Goal: Transaction & Acquisition: Download file/media

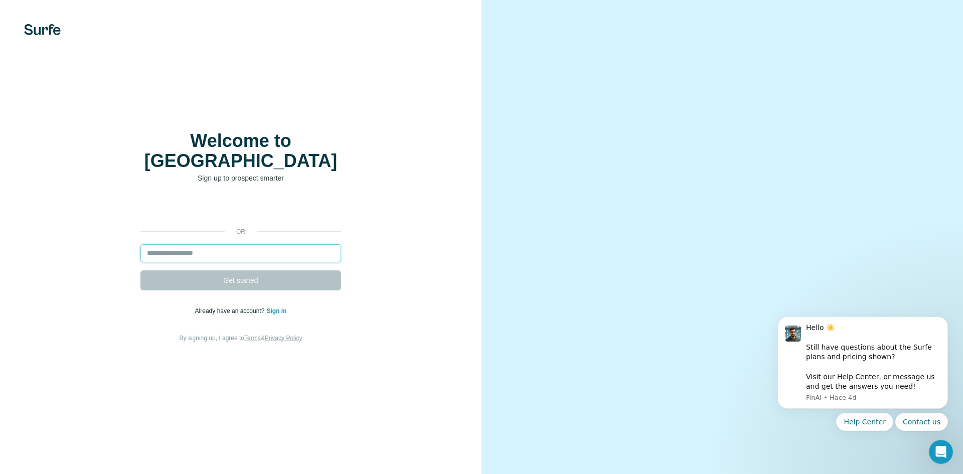
click at [218, 247] on input "email" at bounding box center [240, 253] width 201 height 18
click at [39, 297] on div "or Get started Already have an account? Sign in By signing up, I agree to Terms…" at bounding box center [240, 271] width 441 height 144
click at [277, 307] on link "Sign in" at bounding box center [276, 310] width 20 height 7
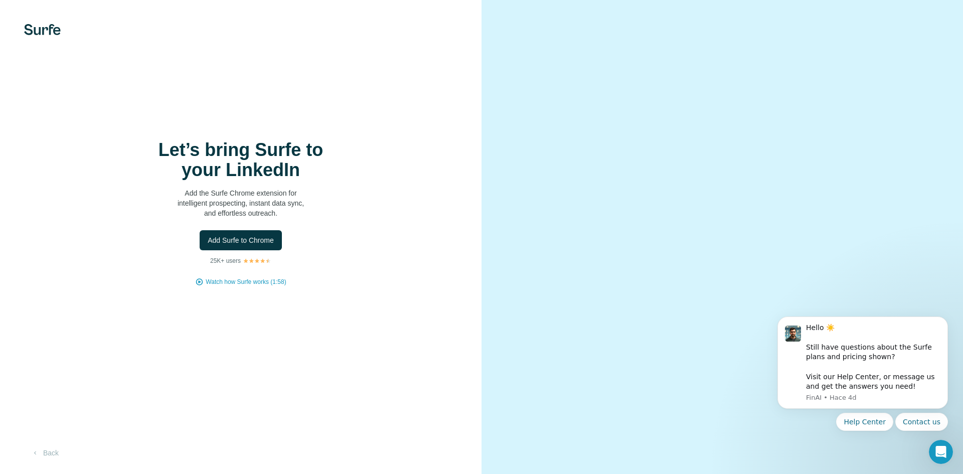
click at [546, 147] on video at bounding box center [721, 237] width 361 height 180
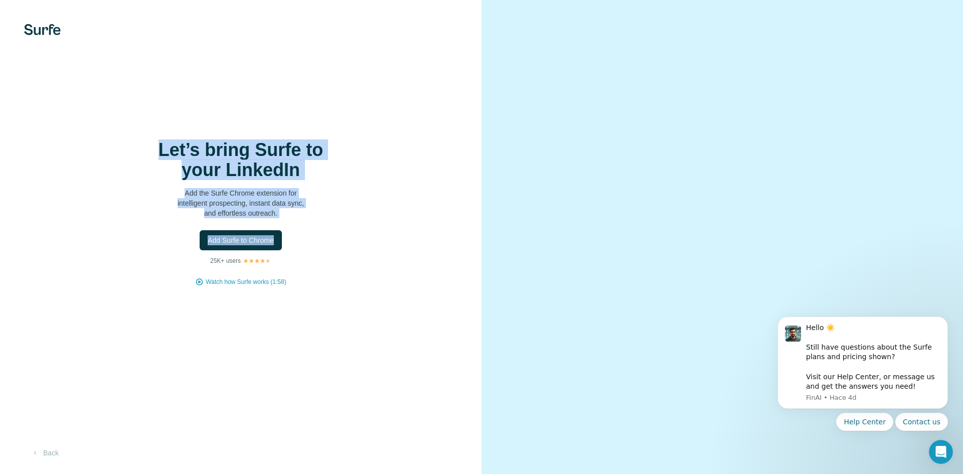
drag, startPoint x: 133, startPoint y: 148, endPoint x: 361, endPoint y: 232, distance: 243.0
click at [361, 232] on div "Let’s bring Surfe to your LinkedIn Add the Surfe Chrome extension for intellige…" at bounding box center [240, 213] width 441 height 146
drag, startPoint x: 238, startPoint y: 145, endPoint x: 264, endPoint y: 150, distance: 26.5
click at [264, 150] on h1 "Let’s bring Surfe to your LinkedIn" at bounding box center [240, 160] width 201 height 40
drag, startPoint x: 301, startPoint y: 235, endPoint x: 181, endPoint y: 147, distance: 148.8
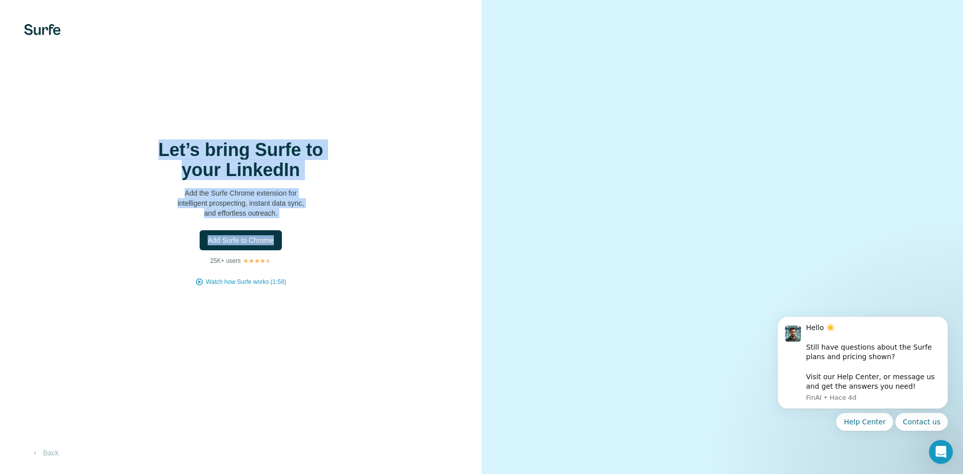
click at [149, 148] on div "Let’s bring Surfe to your LinkedIn Add the Surfe Chrome extension for intellige…" at bounding box center [240, 213] width 441 height 146
copy div "Let’s bring Surfe to your LinkedIn Add the Surfe Chrome extension for intellige…"
click at [249, 244] on span "Add Surfe to Chrome" at bounding box center [241, 240] width 66 height 10
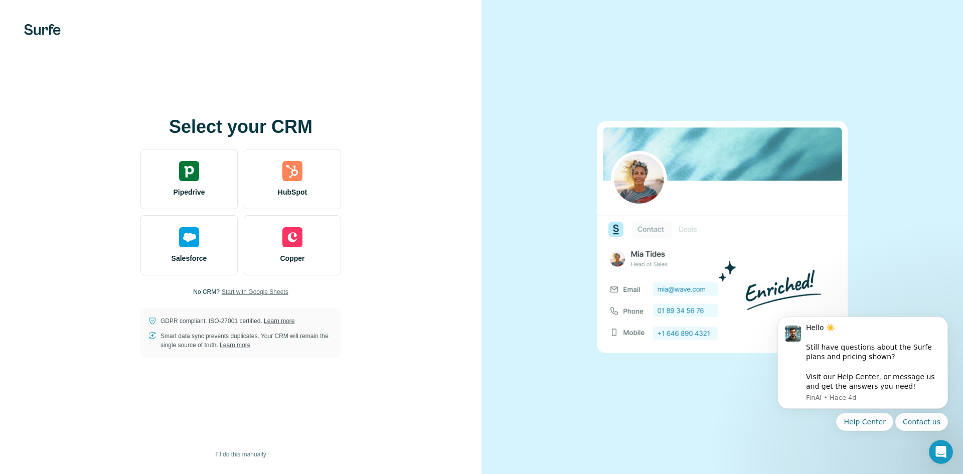
click at [239, 292] on span "Start with Google Sheets" at bounding box center [255, 291] width 67 height 9
